Goal: Task Accomplishment & Management: Manage account settings

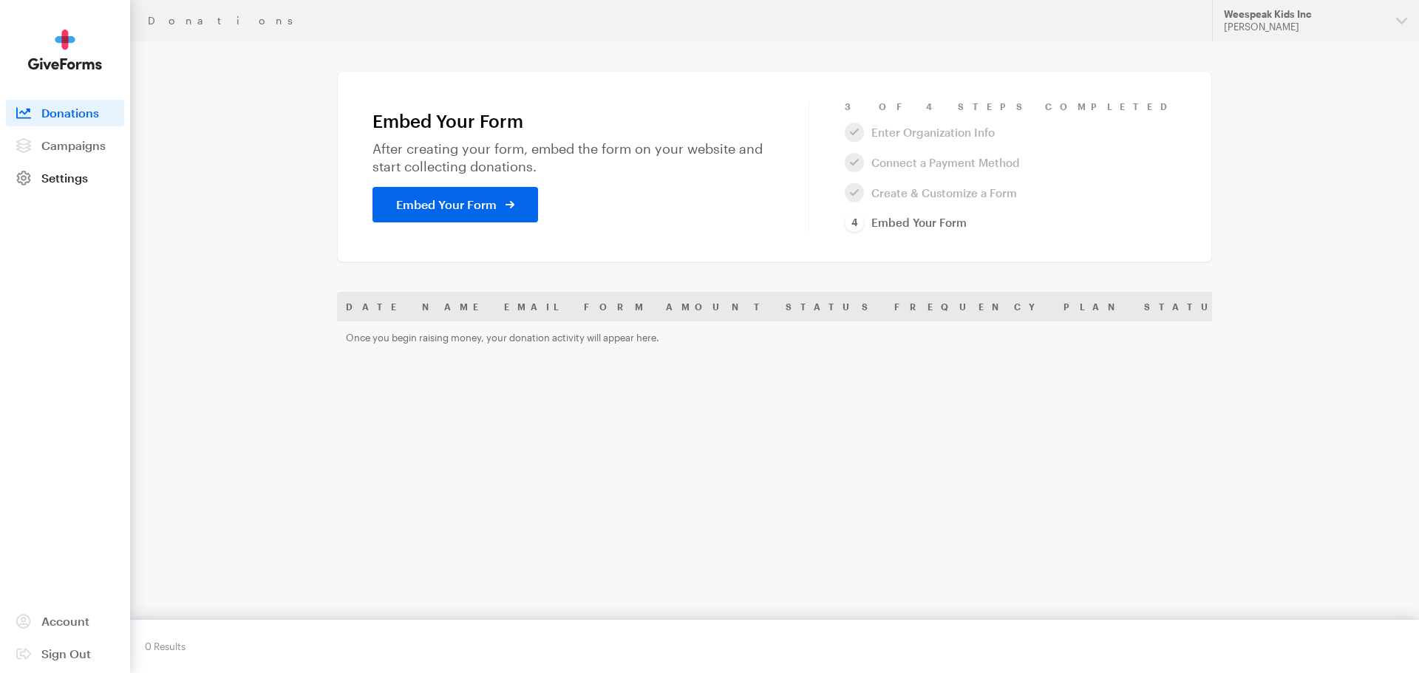
click at [64, 177] on span "Settings" at bounding box center [64, 178] width 47 height 14
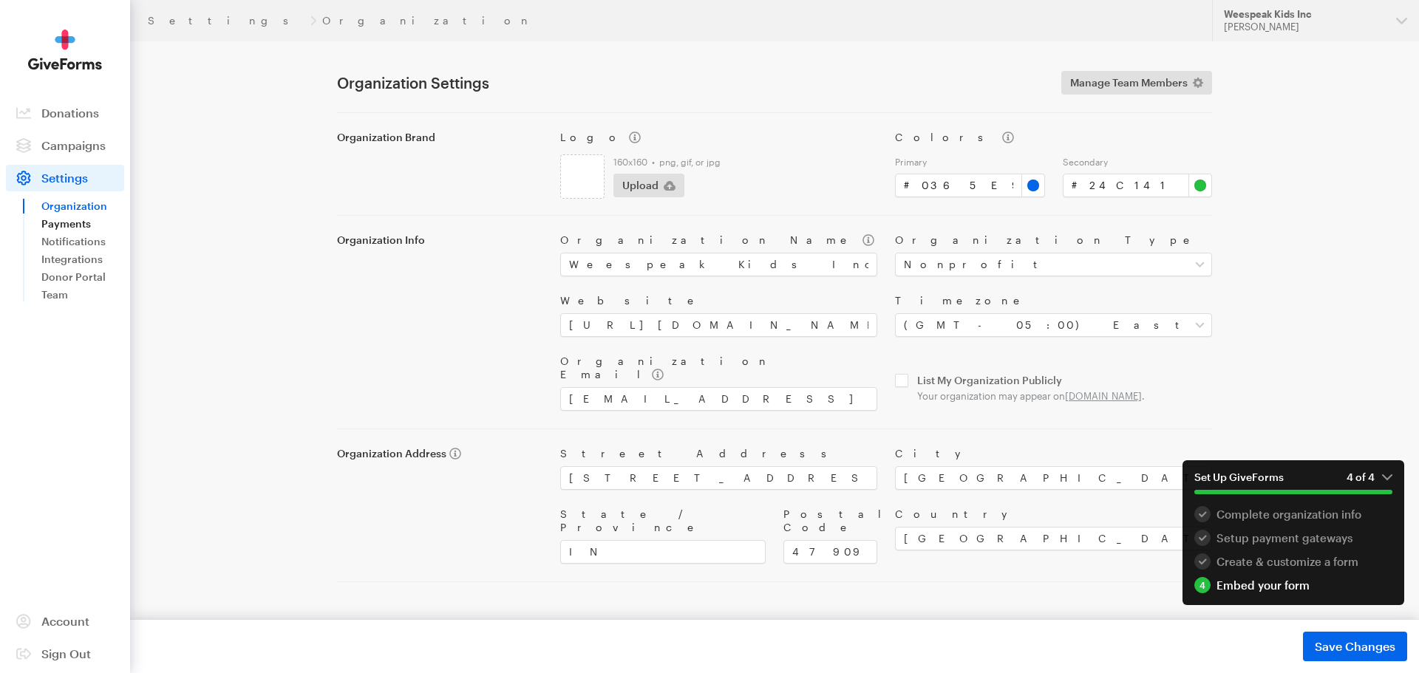
click at [70, 225] on link "Payments" at bounding box center [82, 224] width 83 height 18
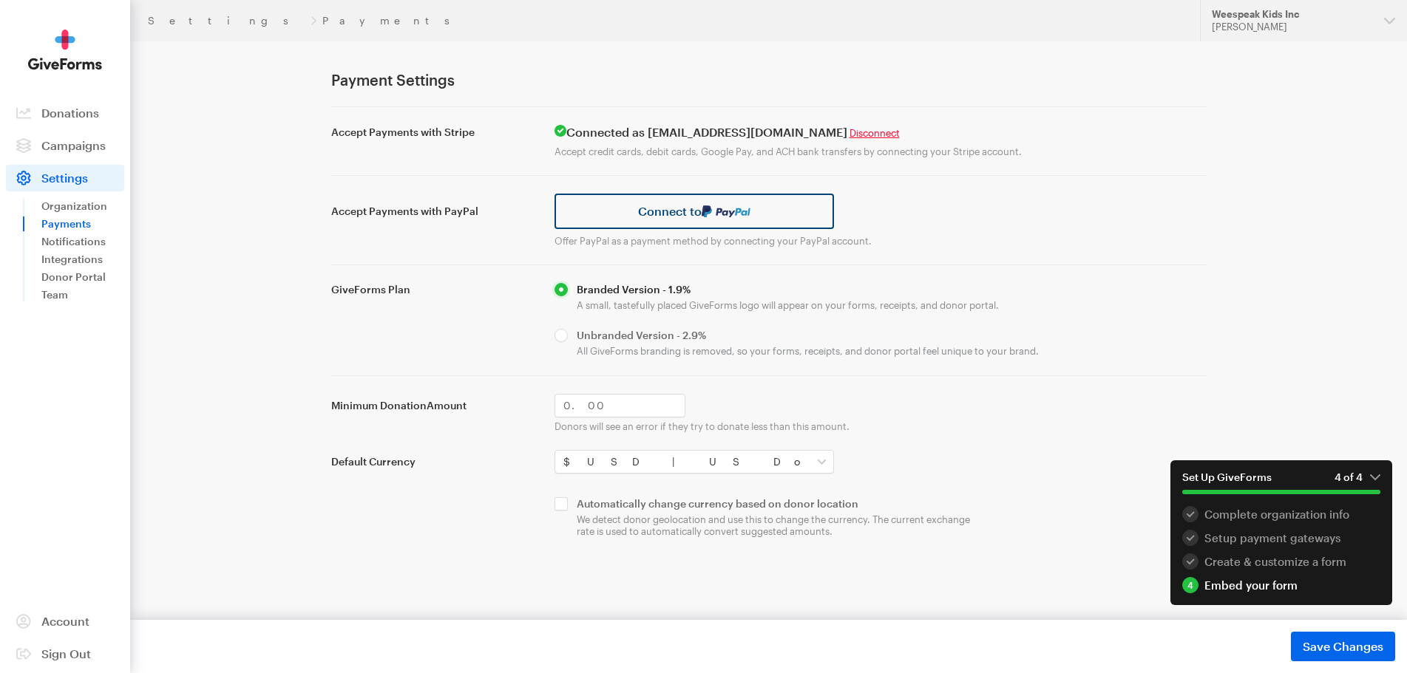
click at [696, 216] on link "Connect to" at bounding box center [694, 211] width 280 height 35
